Goal: Information Seeking & Learning: Learn about a topic

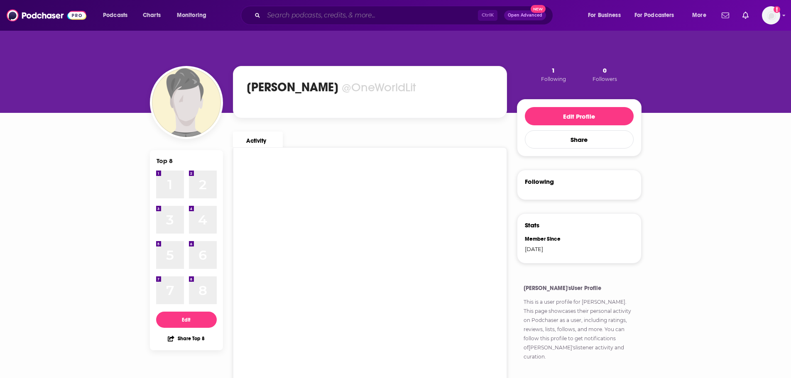
drag, startPoint x: 0, startPoint y: 0, endPoint x: 280, endPoint y: 17, distance: 280.4
click at [280, 17] on input "Search podcasts, credits, & more..." at bounding box center [371, 15] width 214 height 13
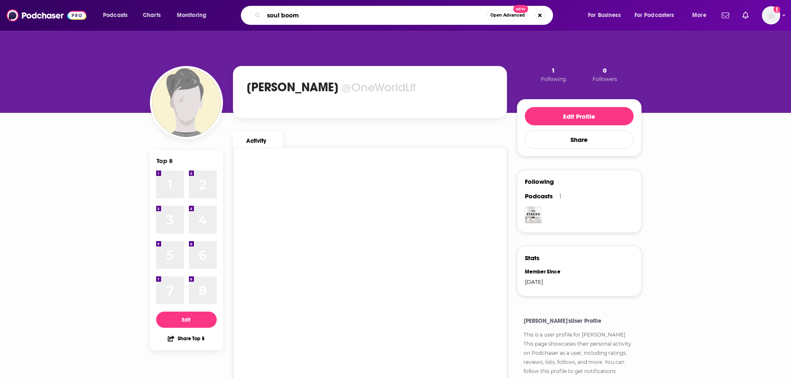
type input "soul boom"
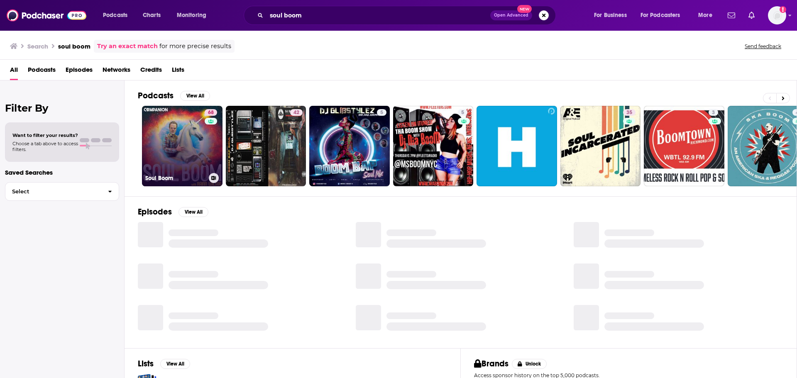
click at [213, 147] on div "68" at bounding box center [212, 141] width 15 height 64
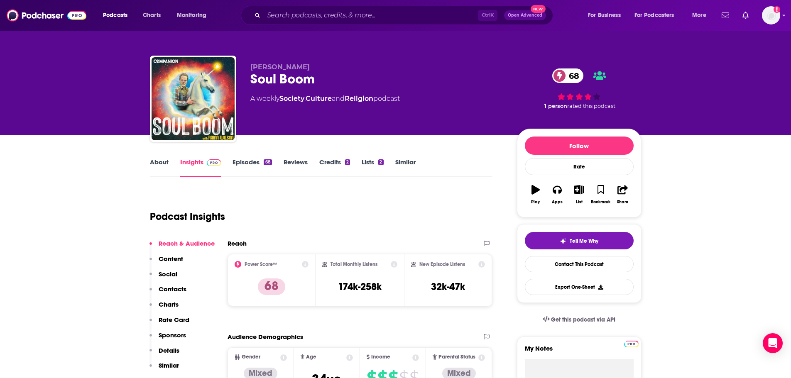
click at [162, 159] on link "About" at bounding box center [159, 167] width 19 height 19
